Goal: Information Seeking & Learning: Learn about a topic

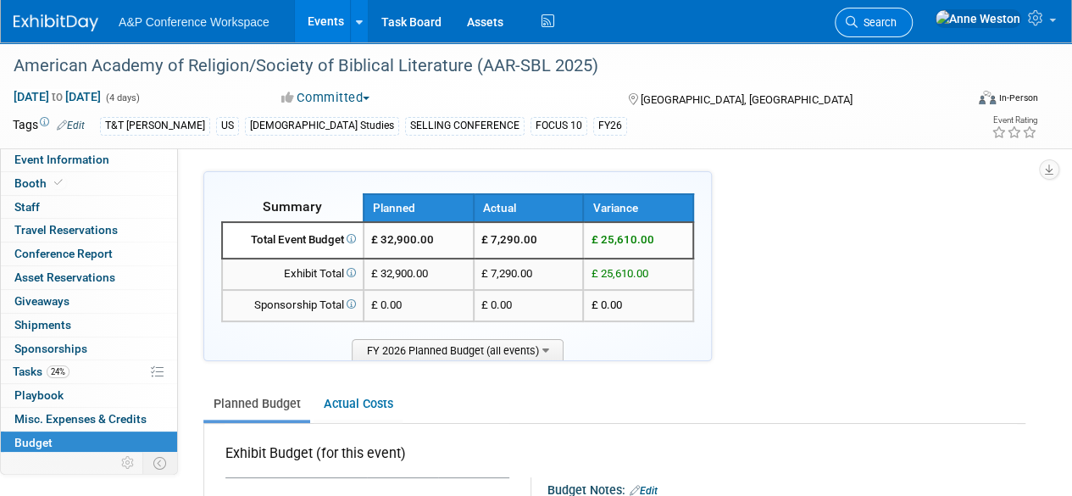
click at [913, 14] on link "Search" at bounding box center [874, 23] width 78 height 30
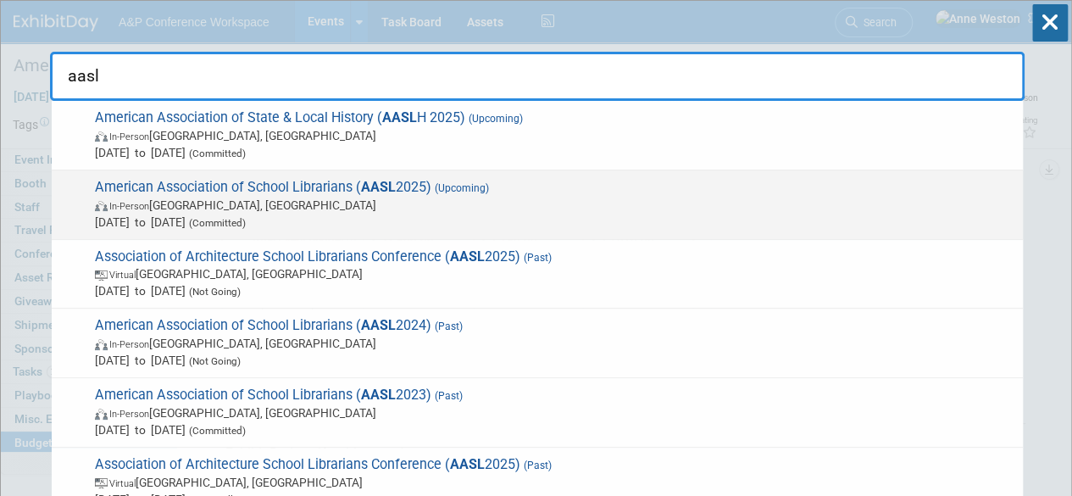
type input "aasl"
click at [182, 204] on span "In-Person St. Louis, MI" at bounding box center [555, 205] width 920 height 17
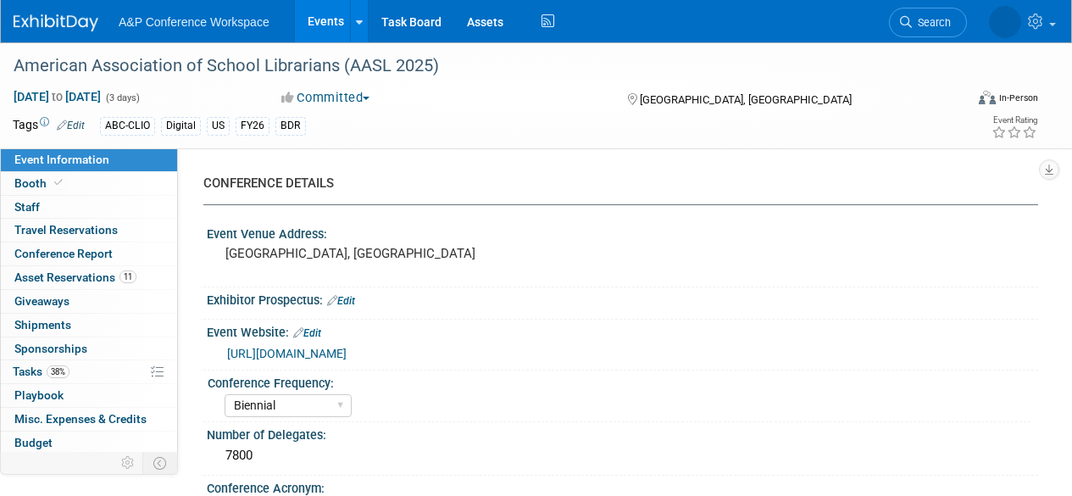
select select "Biennial"
select select "Level 1"
select select "In-Person Booth"
select select "Schools"
select select "Bloomsbury Digital Resources"
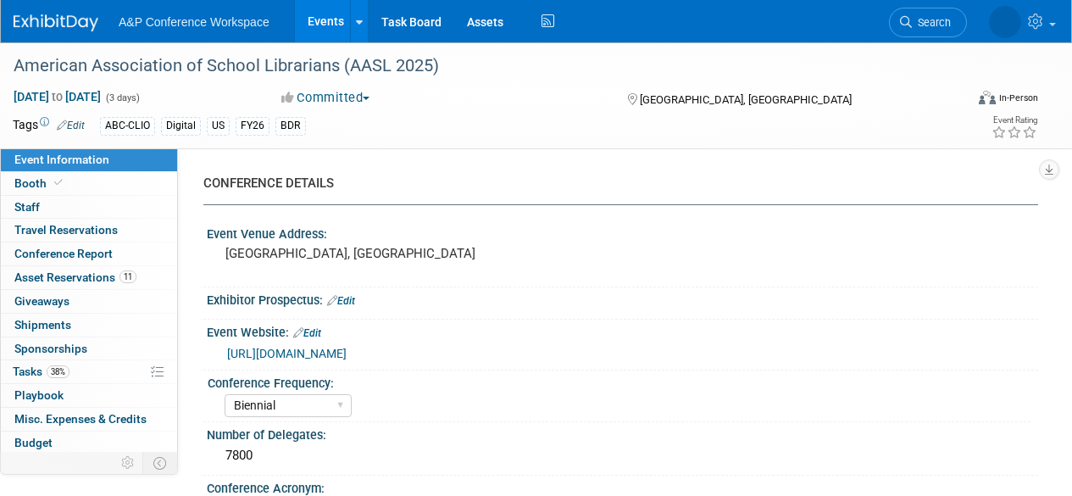
select select "[PERSON_NAME]"
select select "BDR Product Awareness and Trial Generation​"
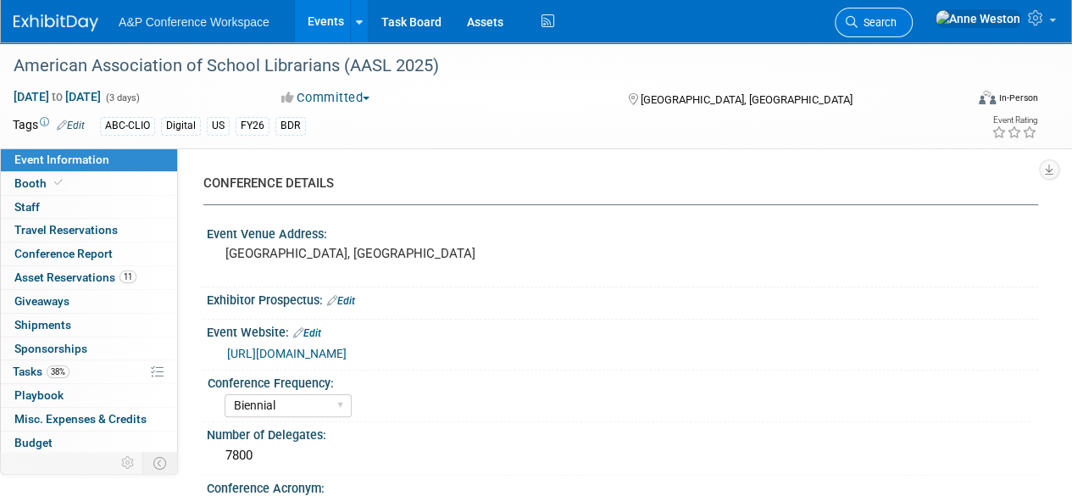
click at [913, 14] on link "Search" at bounding box center [874, 23] width 78 height 30
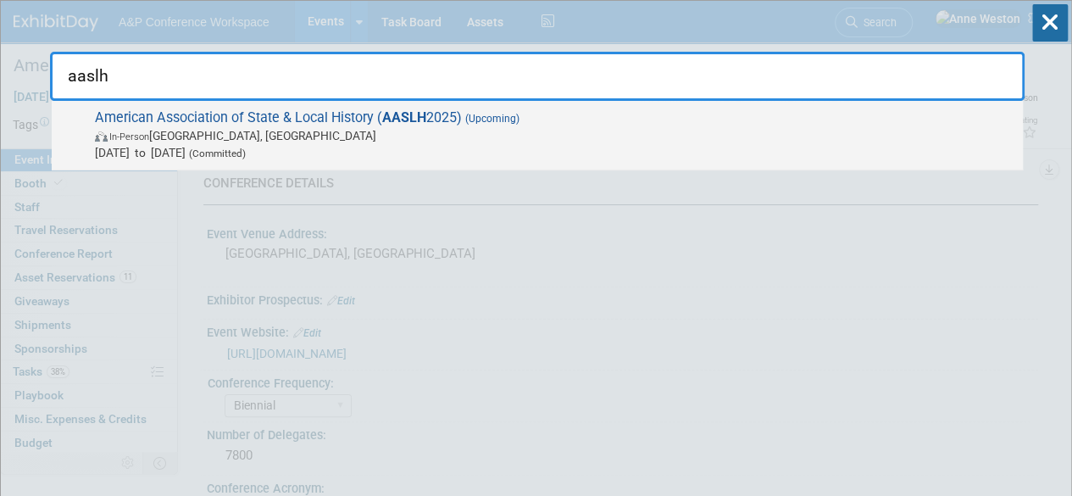
type input "aaslh"
click at [185, 131] on span "In-Person Cincinnati, OH" at bounding box center [555, 135] width 920 height 17
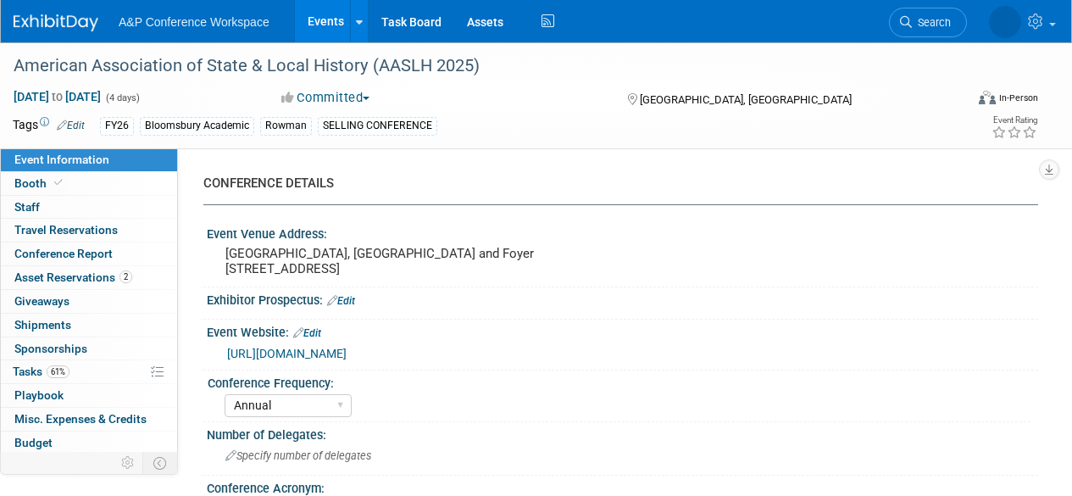
select select "Annual"
select select "Level 2"
select select "In-Person Booth"
select select "Museum Professionals"
select select "Bloomsbury Academic"
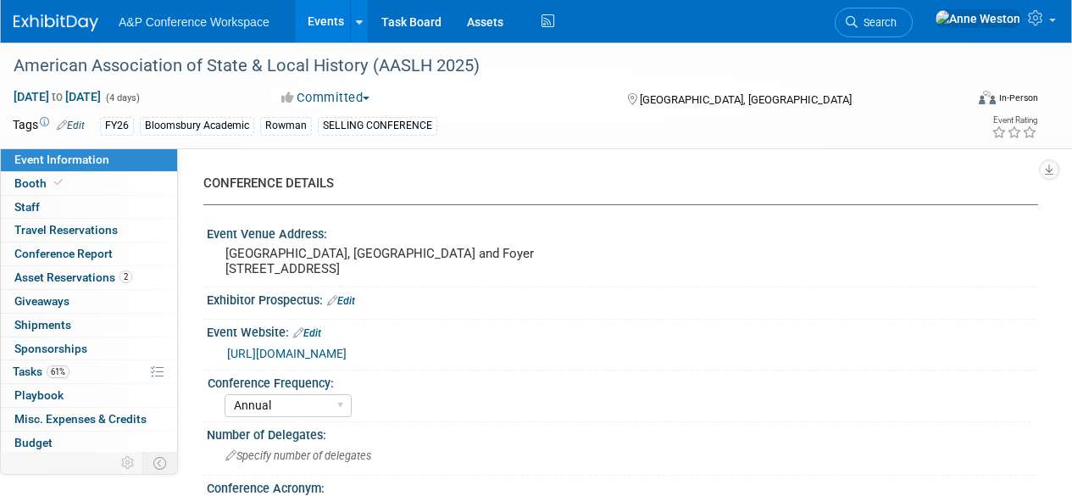
select select "[PERSON_NAME]"
select select "Brand/Subject Presence​"
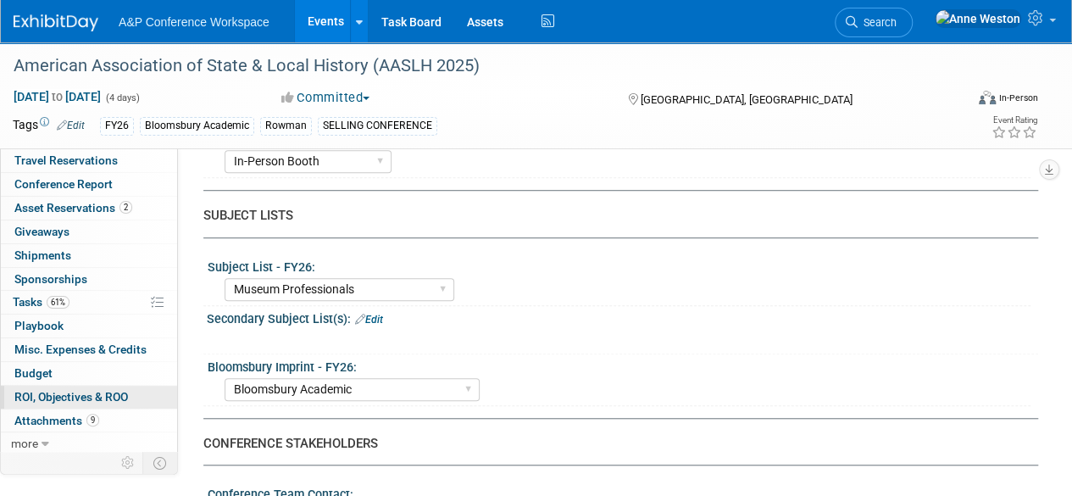
scroll to position [593, 0]
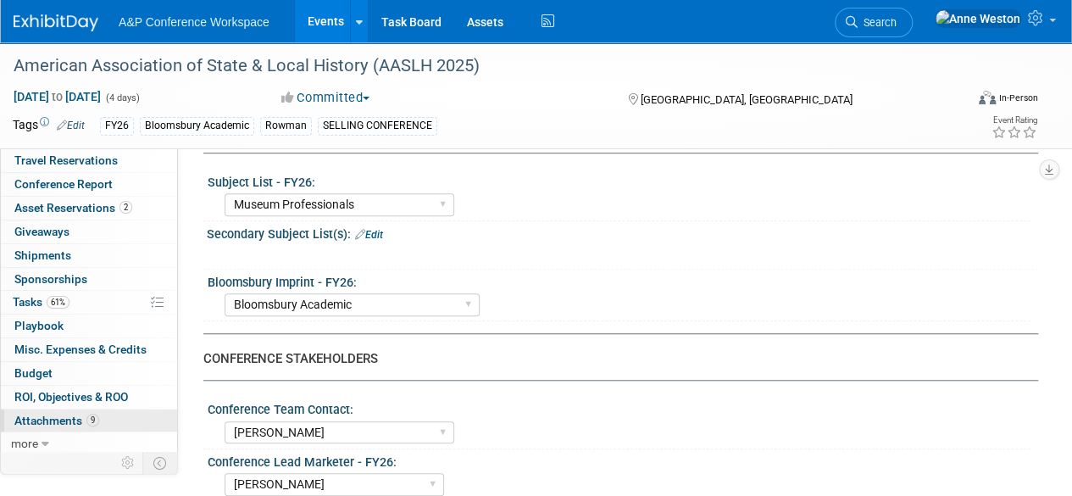
click at [71, 414] on span "Attachments 9" at bounding box center [56, 421] width 85 height 14
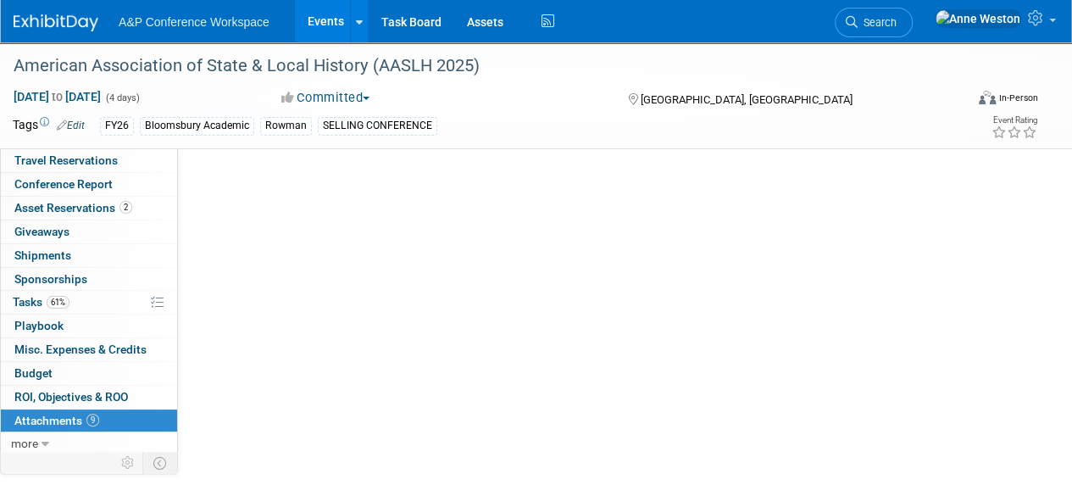
scroll to position [0, 0]
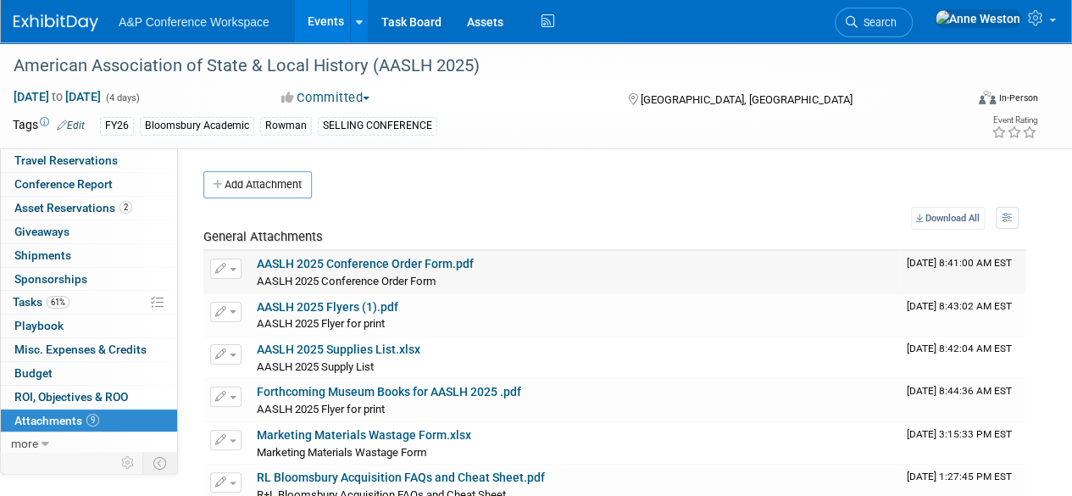
click at [388, 264] on link "AASLH 2025 Conference Order Form.pdf" at bounding box center [365, 264] width 217 height 14
click at [911, 12] on link "Search" at bounding box center [874, 23] width 78 height 30
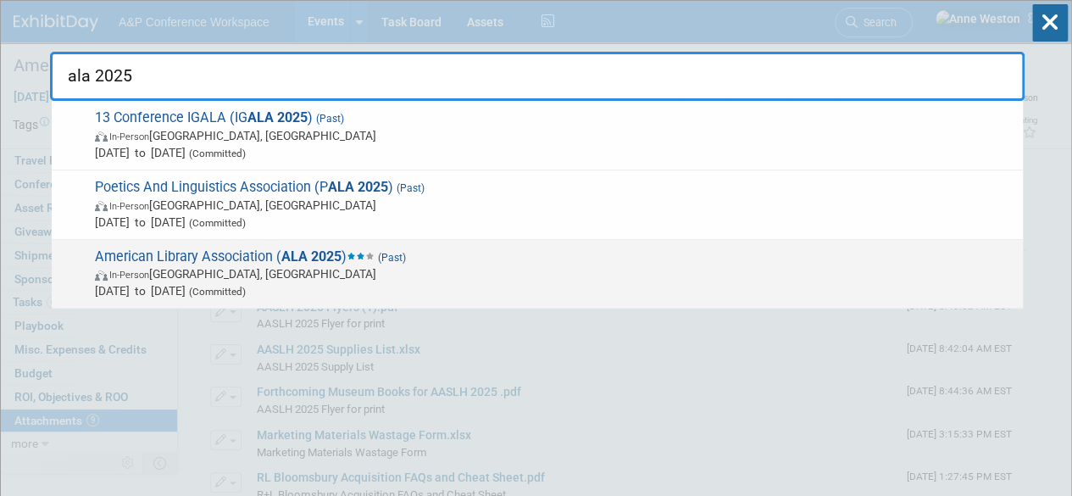
type input "ala 2025"
click at [200, 256] on span "American Library Association ( ALA 2025 ) (Past) In-Person [GEOGRAPHIC_DATA], […" at bounding box center [552, 274] width 925 height 52
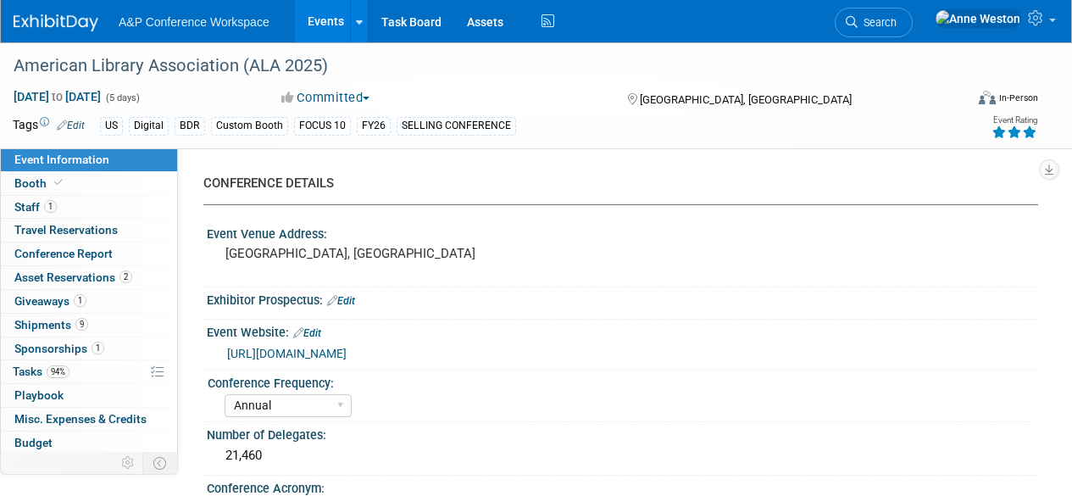
select select "Annual"
select select "Level 1"
select select "In-Person Booth"
select select "Libraries"
select select "Bloomsbury Digital Resources"
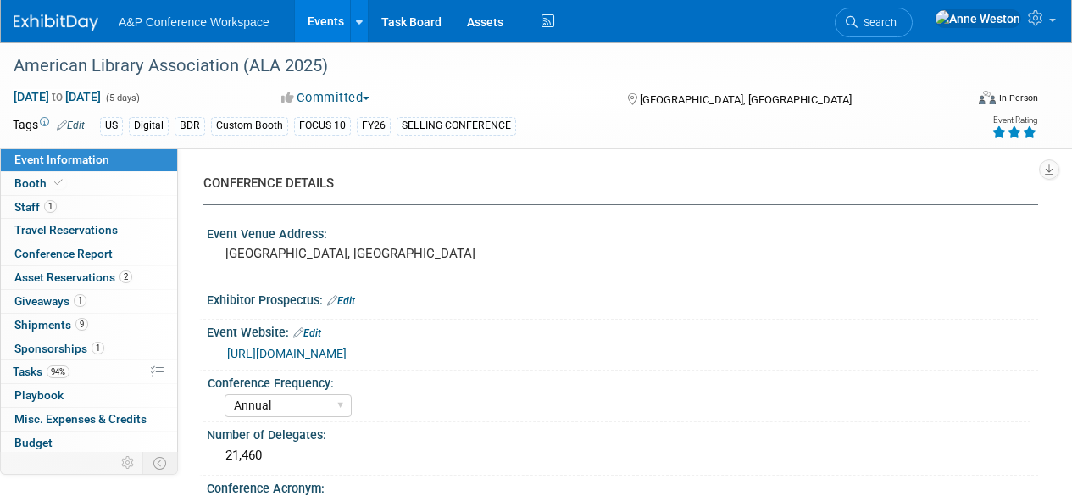
select select "[PERSON_NAME]"
select select "BDR Product Awareness and Trial Generation​"
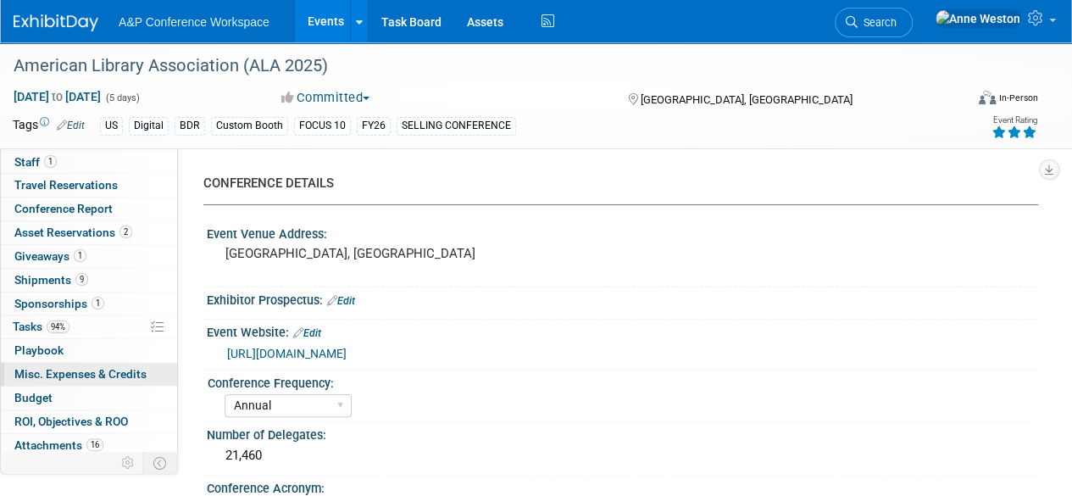
scroll to position [70, 0]
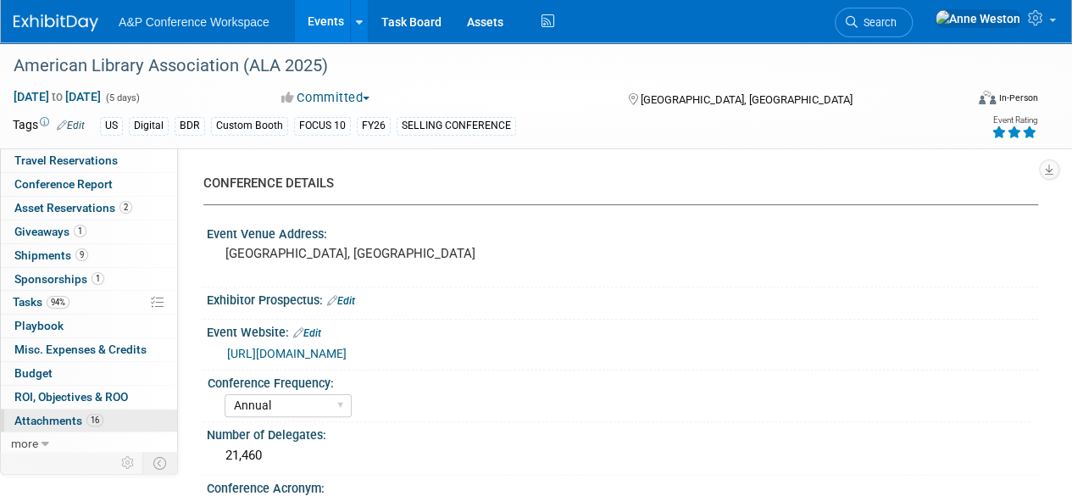
click at [80, 414] on span "Attachments 16" at bounding box center [58, 421] width 89 height 14
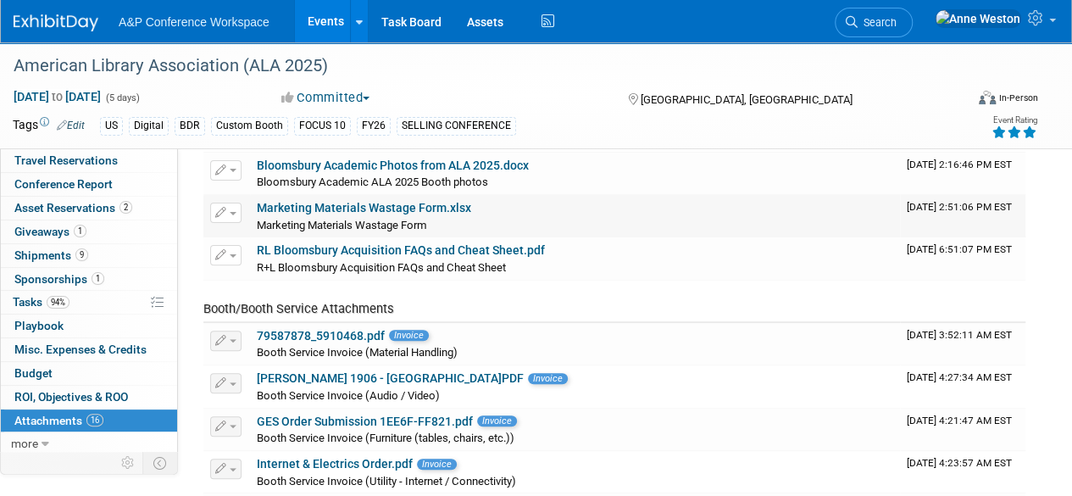
scroll to position [0, 0]
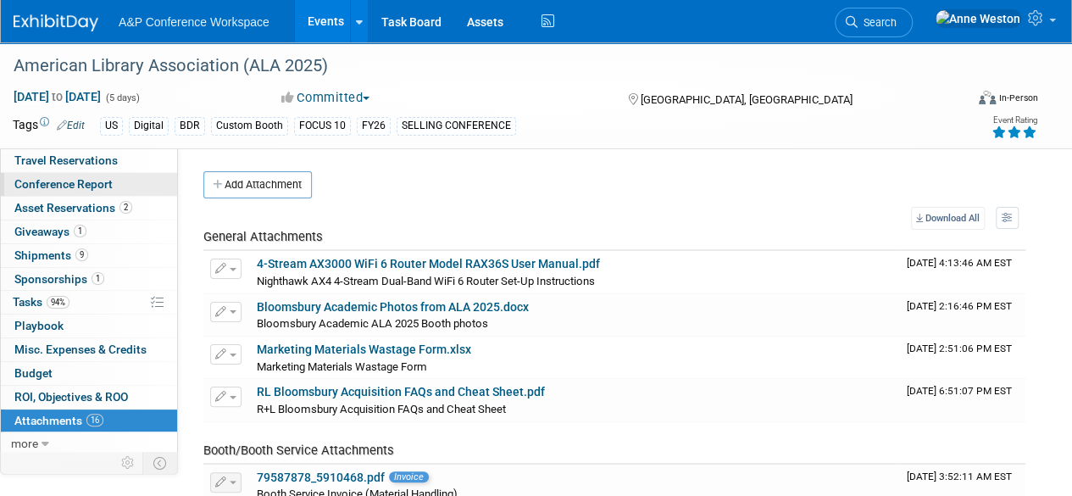
click at [85, 188] on span "Conference Report" at bounding box center [63, 184] width 98 height 14
select select "YES"
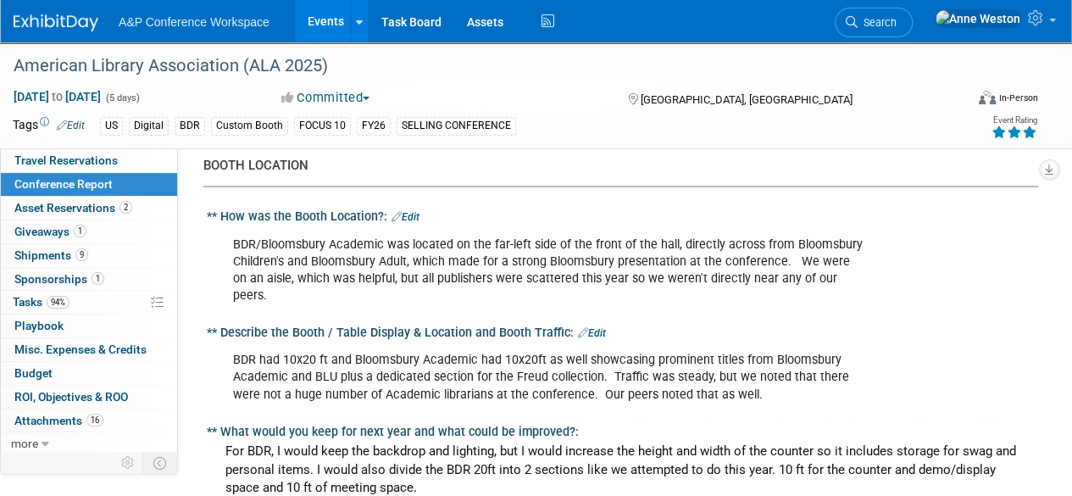
scroll to position [1611, 0]
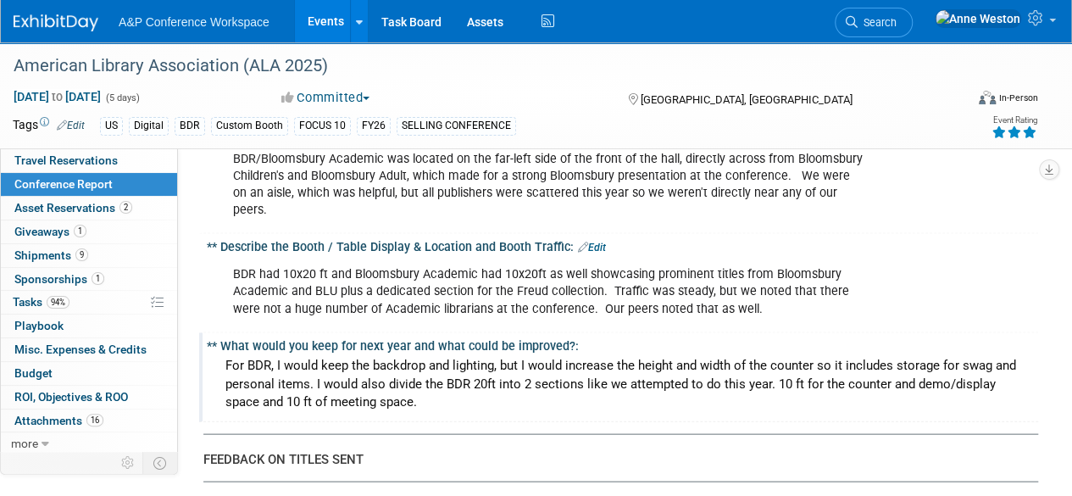
click at [473, 353] on div "For BDR, I would keep the backdrop and lighting, but I would increase the heigh…" at bounding box center [623, 384] width 806 height 63
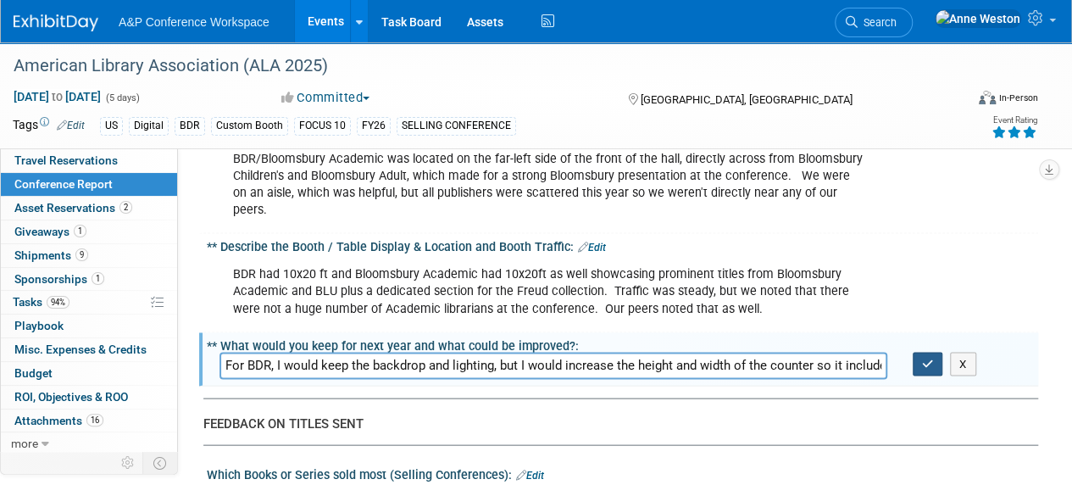
click at [920, 353] on button "button" at bounding box center [928, 365] width 31 height 24
